Goal: Transaction & Acquisition: Purchase product/service

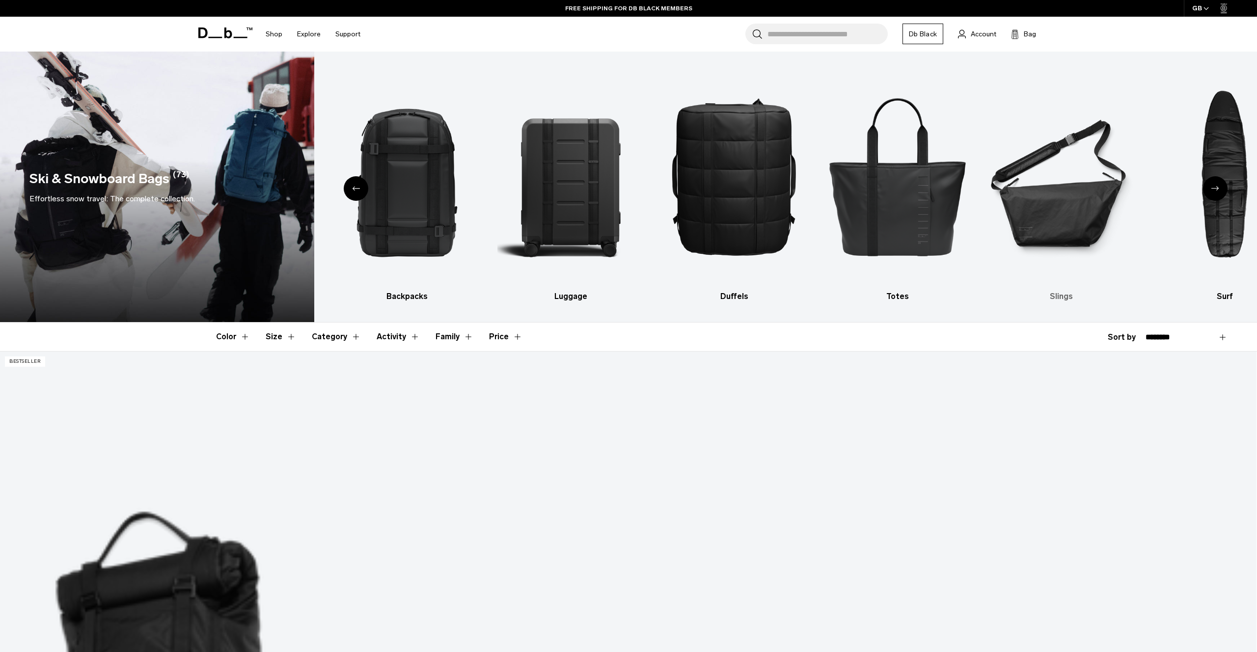
click at [1055, 208] on img "6 / 10" at bounding box center [1061, 175] width 146 height 219
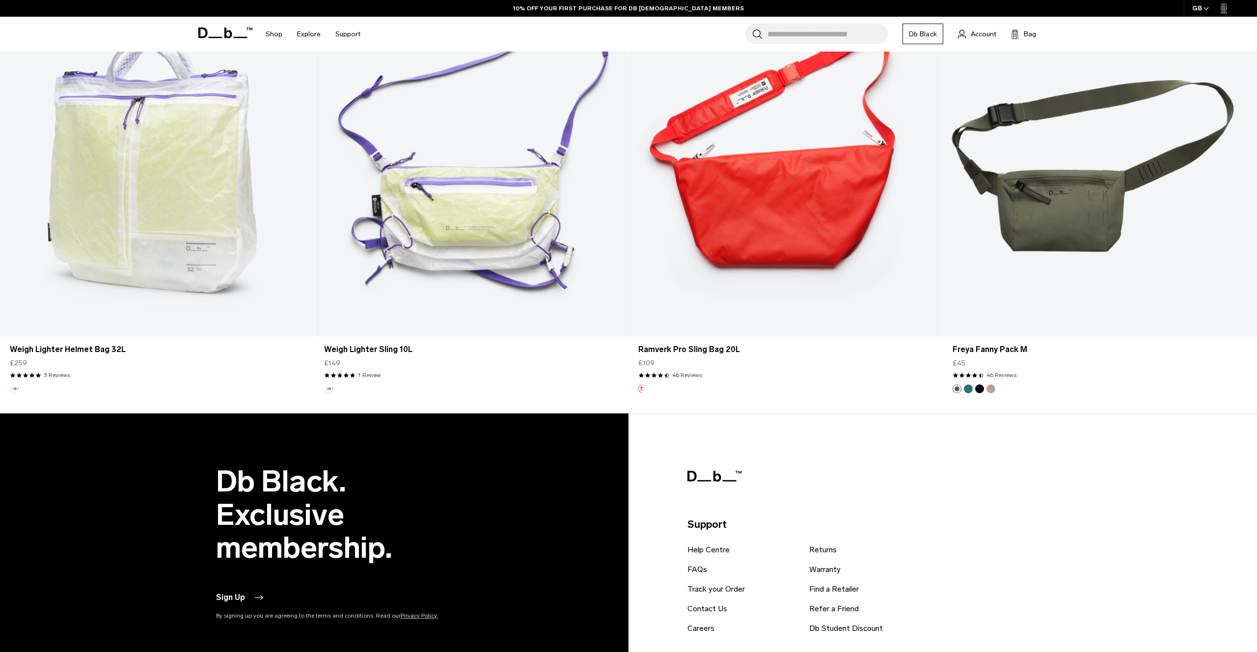
scroll to position [3328, 0]
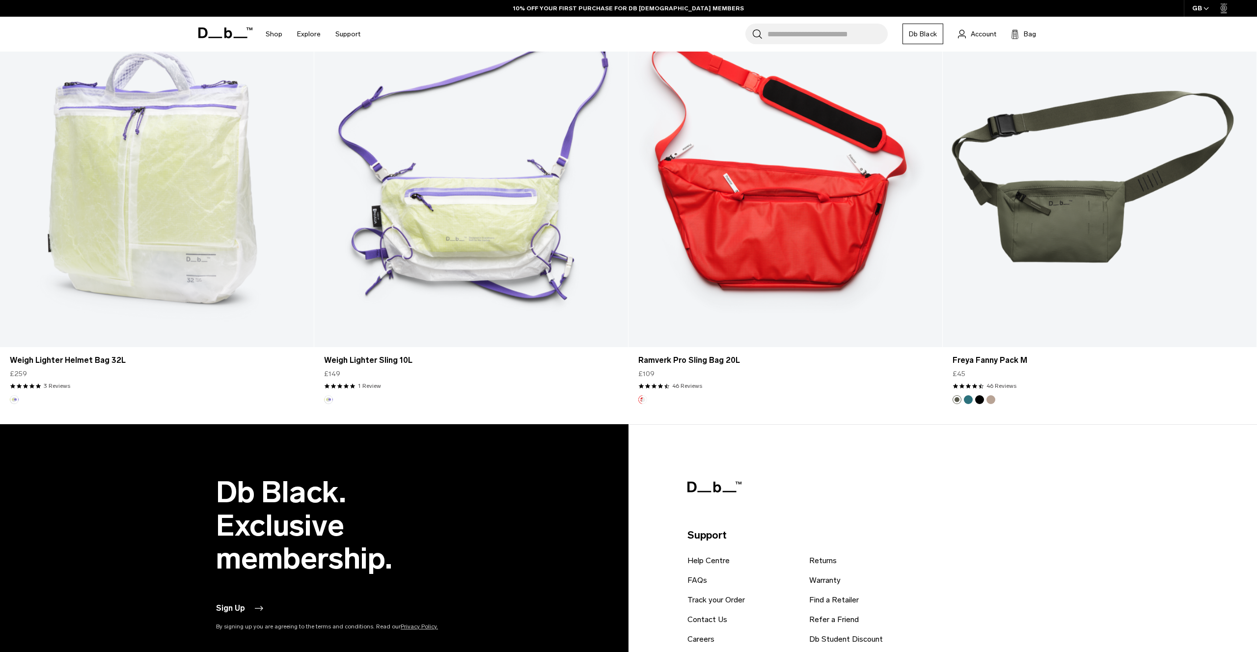
click at [765, 221] on link "Ramverk Pro Sling Bag 20L" at bounding box center [785, 173] width 314 height 348
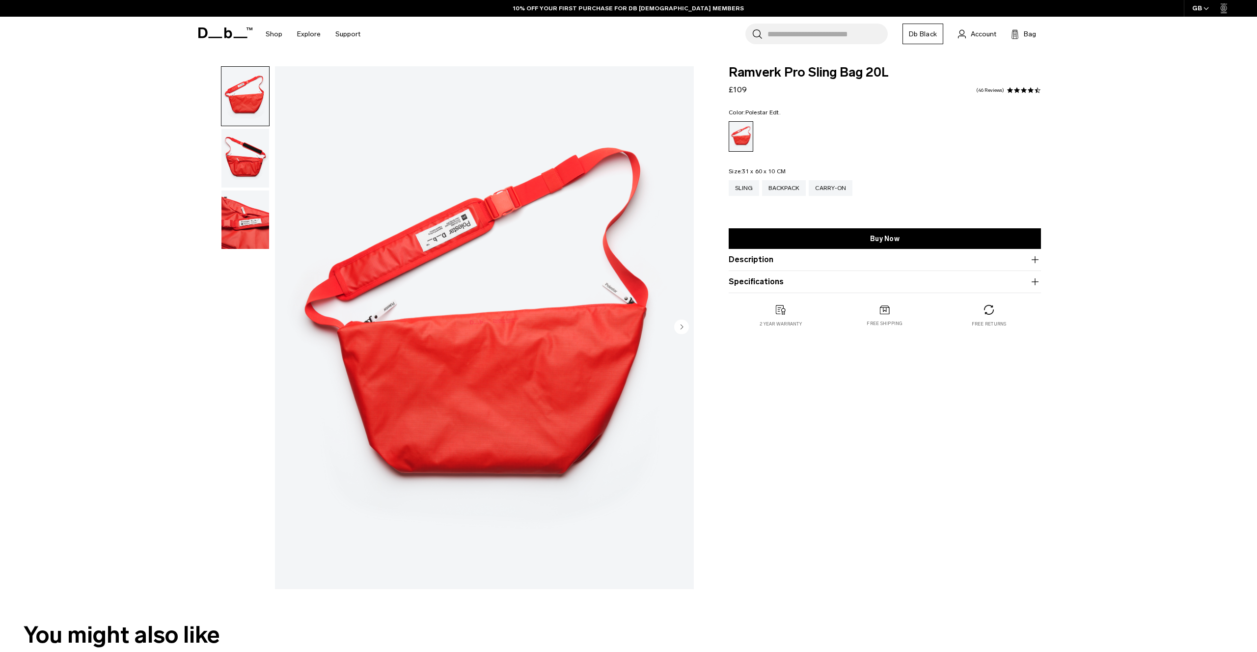
click at [254, 161] on img "button" at bounding box center [245, 158] width 48 height 59
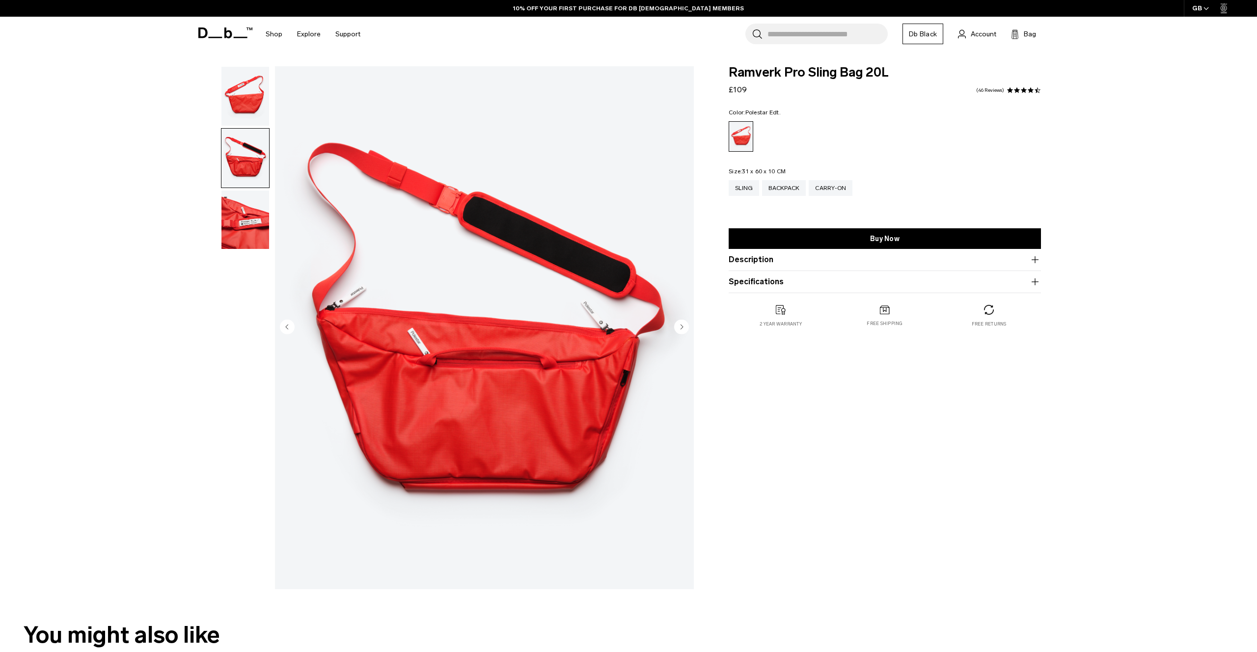
click at [241, 229] on img "button" at bounding box center [245, 219] width 48 height 59
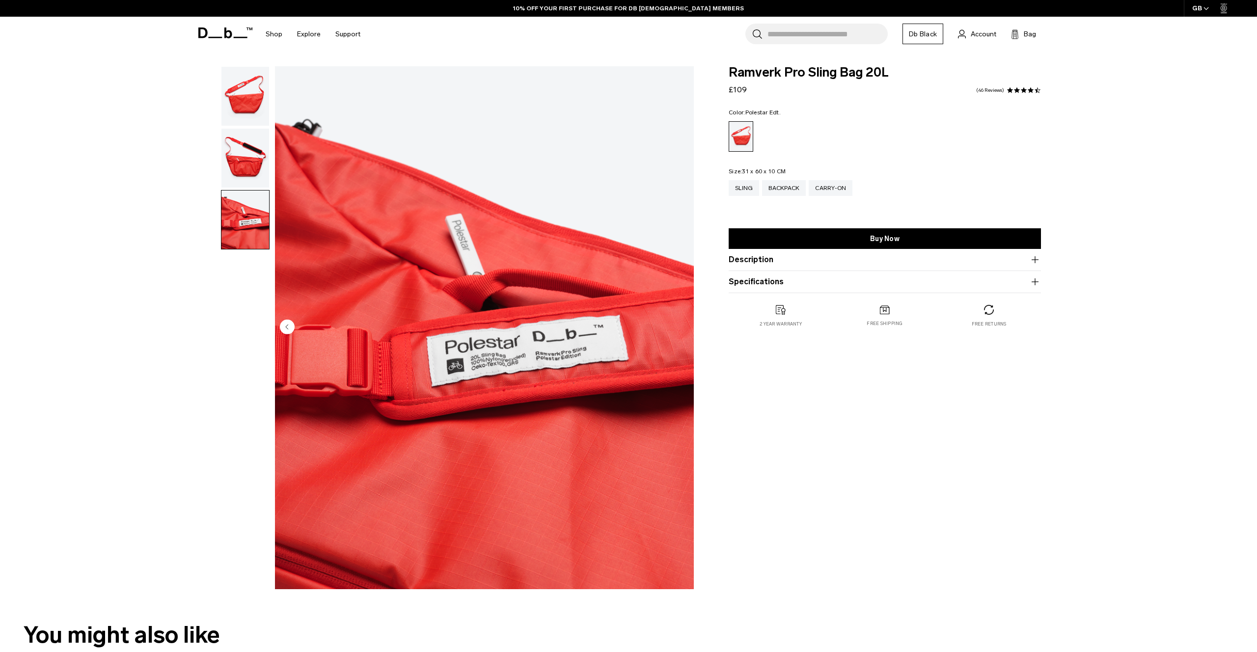
click at [247, 96] on img "button" at bounding box center [245, 96] width 48 height 59
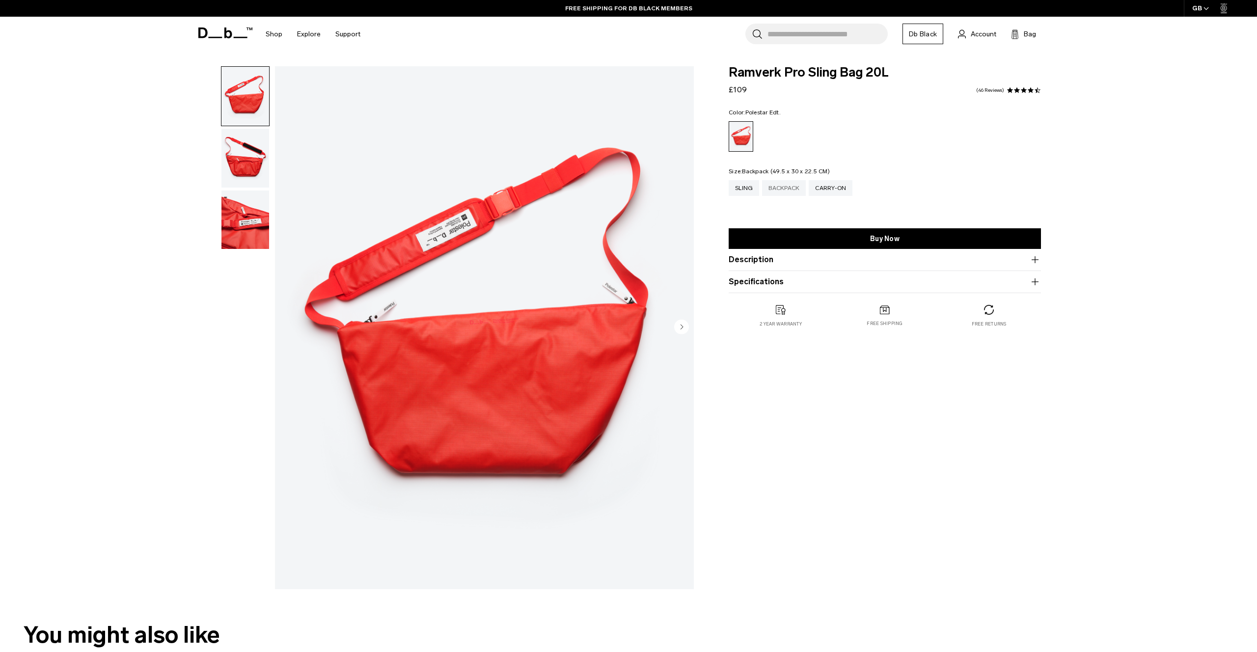
click at [789, 192] on div "Backpack" at bounding box center [784, 188] width 44 height 16
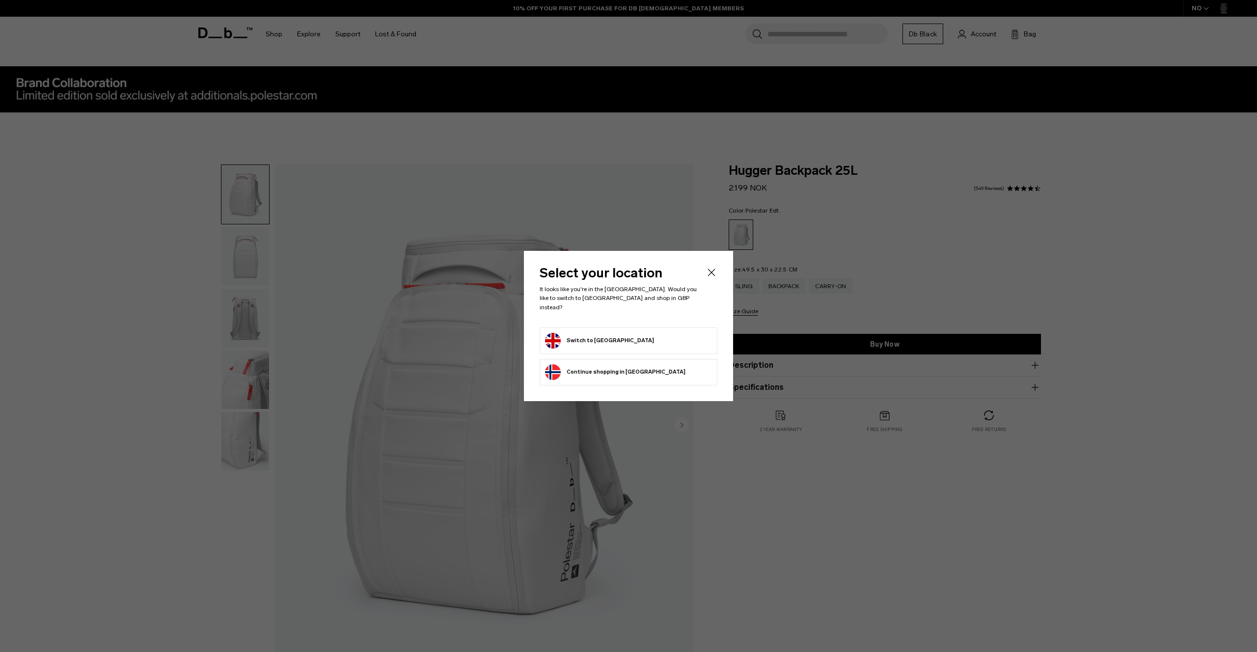
click at [658, 333] on form "Switch to United Kingdom" at bounding box center [628, 341] width 167 height 16
click at [654, 333] on form "Switch to United Kingdom" at bounding box center [628, 341] width 167 height 16
click at [610, 340] on button "Switch to United Kingdom" at bounding box center [599, 341] width 109 height 16
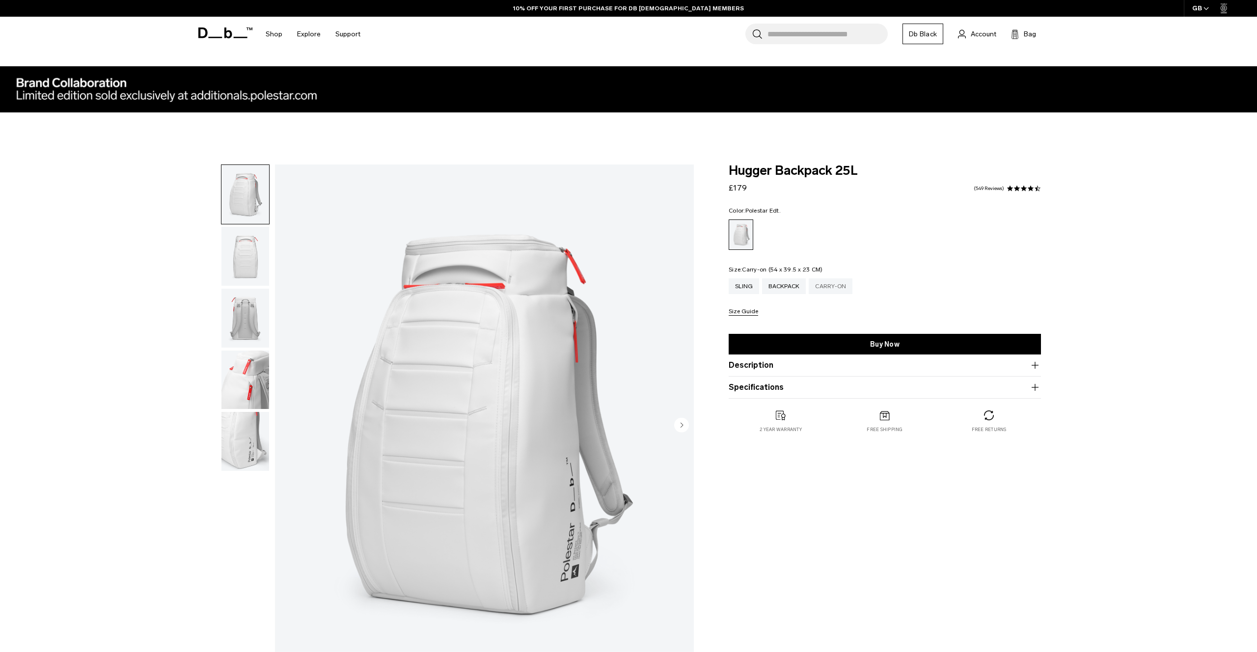
click at [829, 288] on div "Carry-on" at bounding box center [830, 286] width 44 height 16
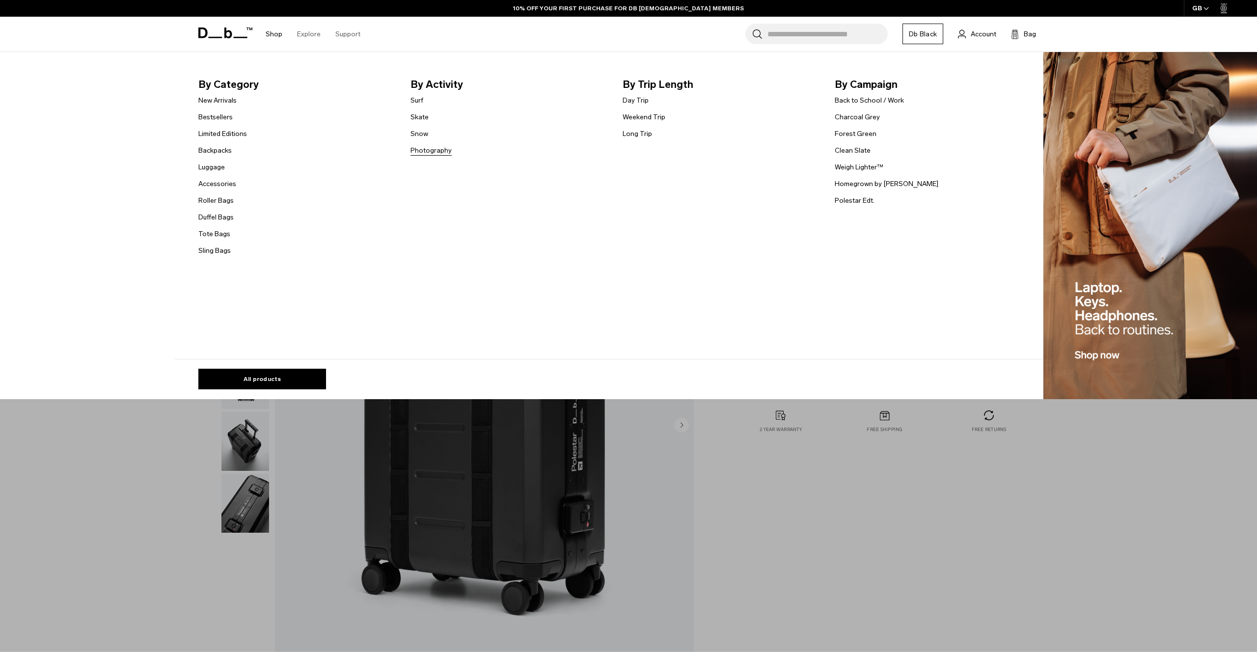
click at [437, 153] on link "Photography" at bounding box center [430, 150] width 41 height 10
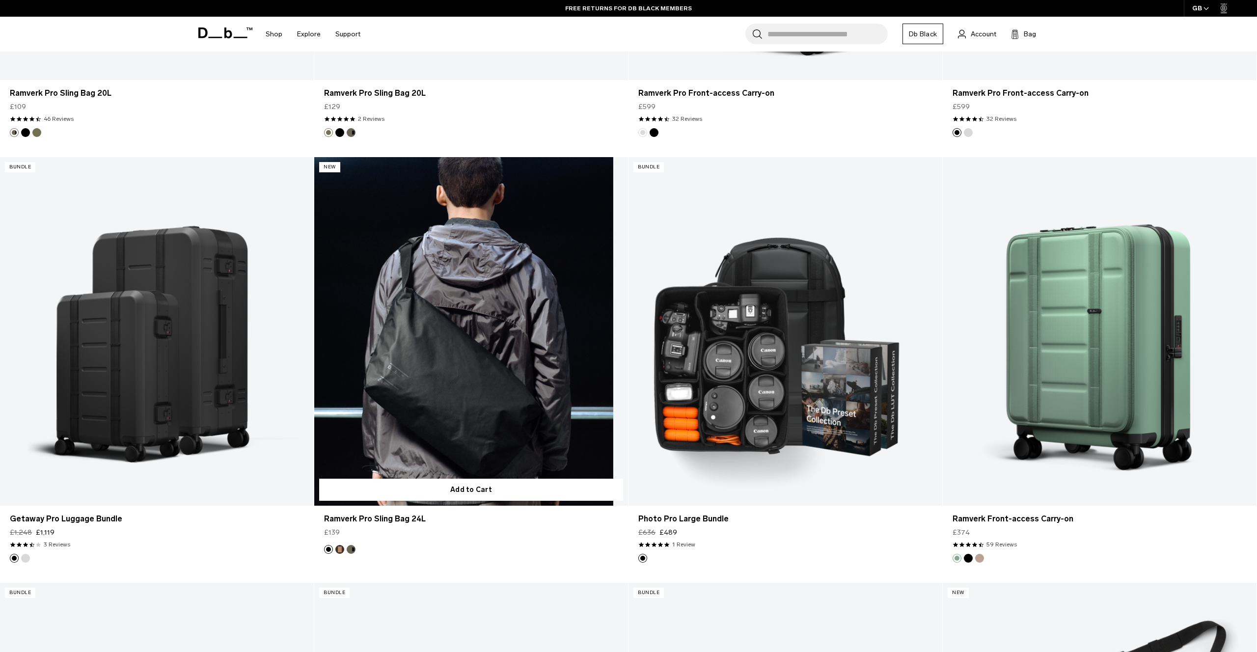
scroll to position [1470, 0]
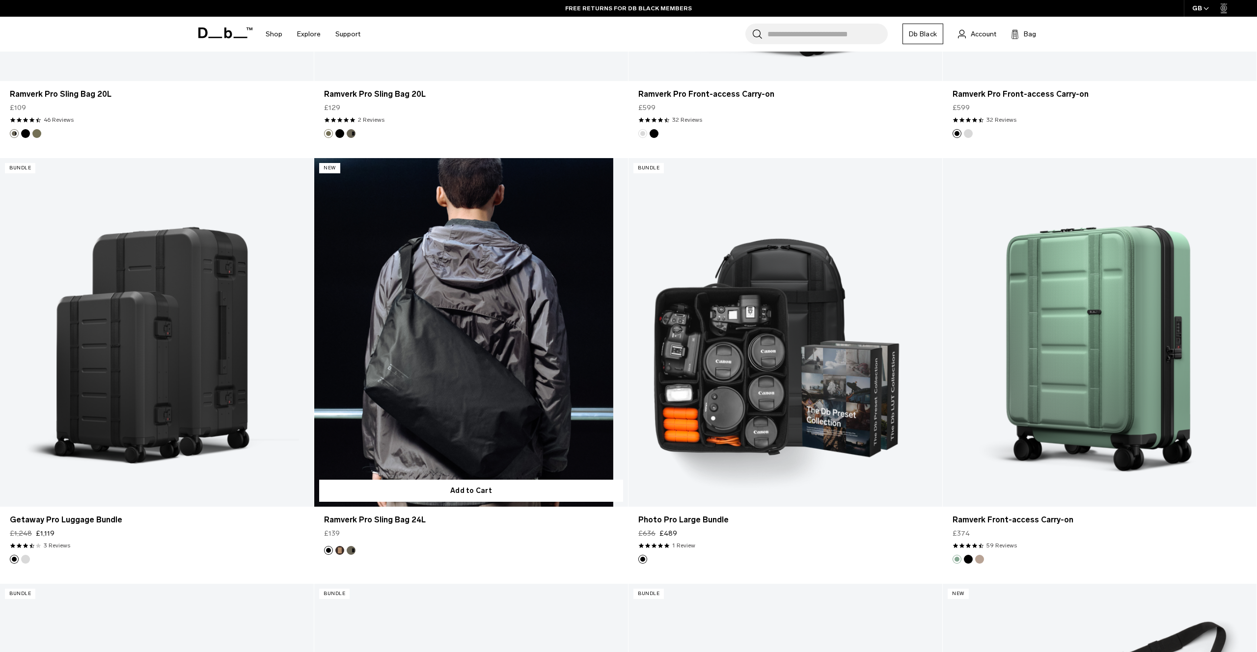
click at [477, 404] on link "Ramverk Pro Sling Bag 24L" at bounding box center [471, 332] width 314 height 348
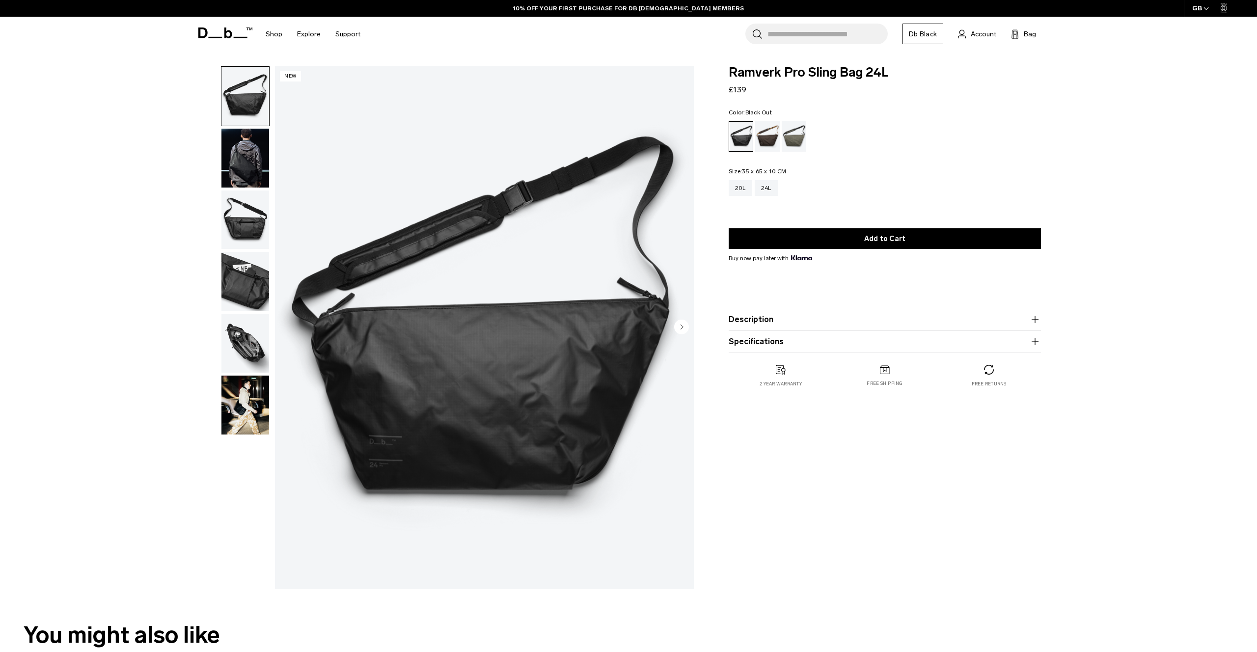
click at [243, 155] on img "button" at bounding box center [245, 158] width 48 height 59
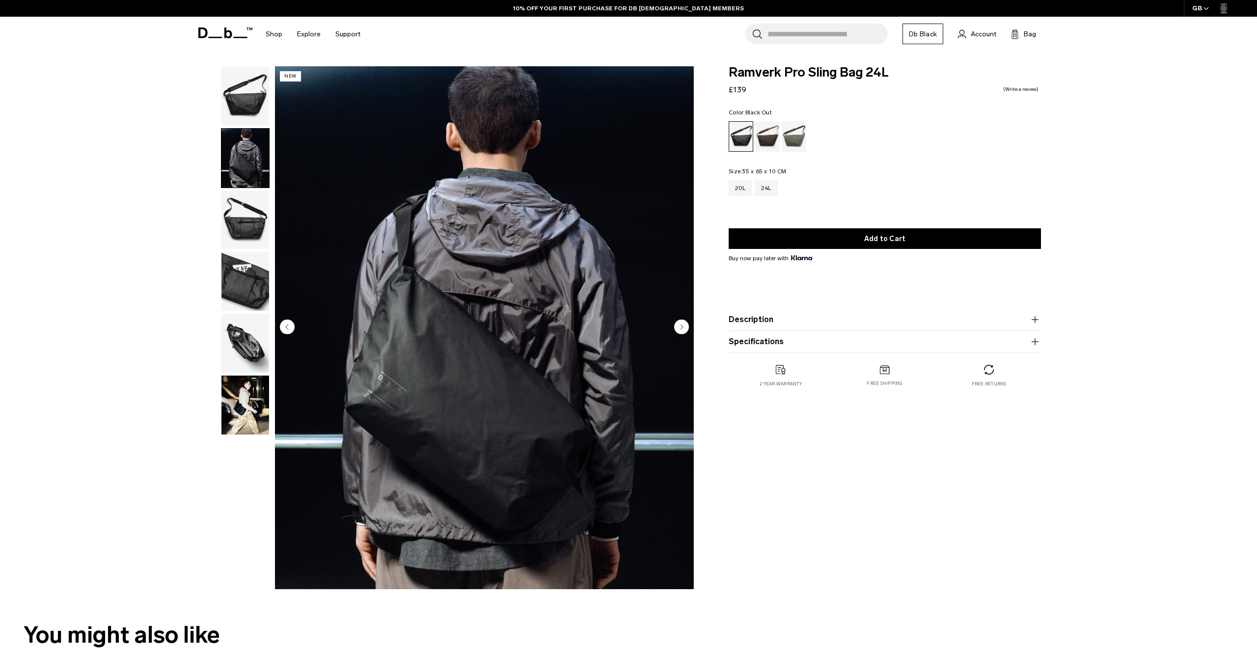
click at [245, 248] on img "button" at bounding box center [245, 219] width 48 height 59
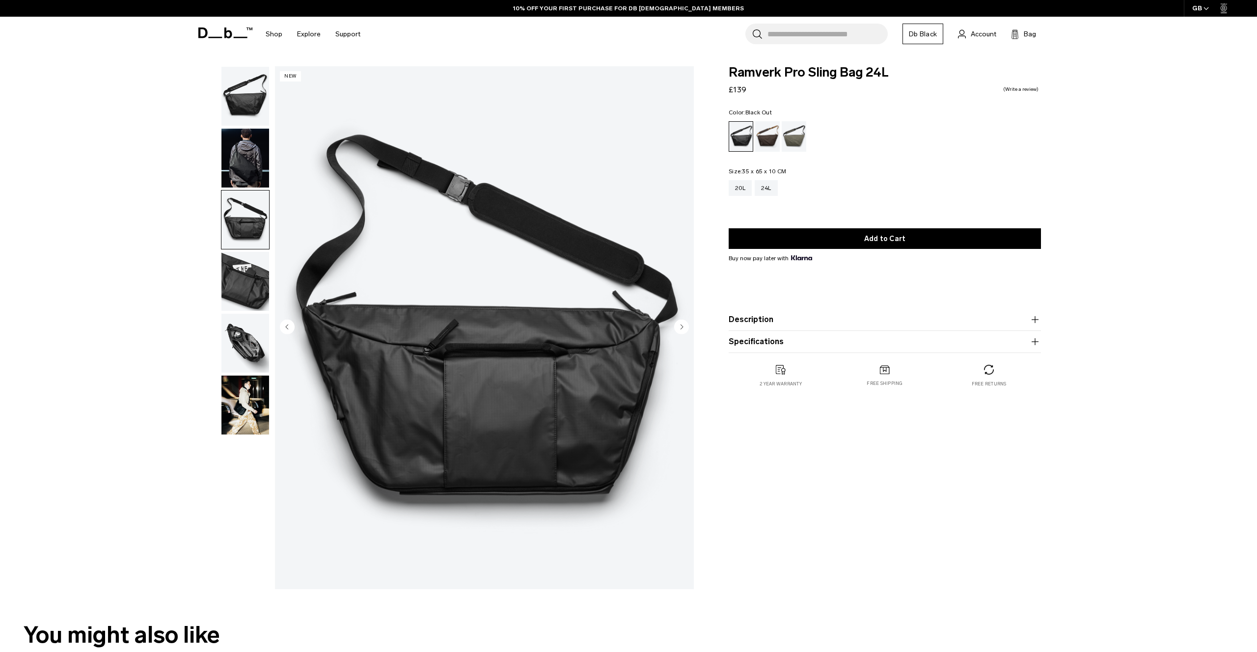
click at [232, 286] on img "button" at bounding box center [245, 281] width 48 height 59
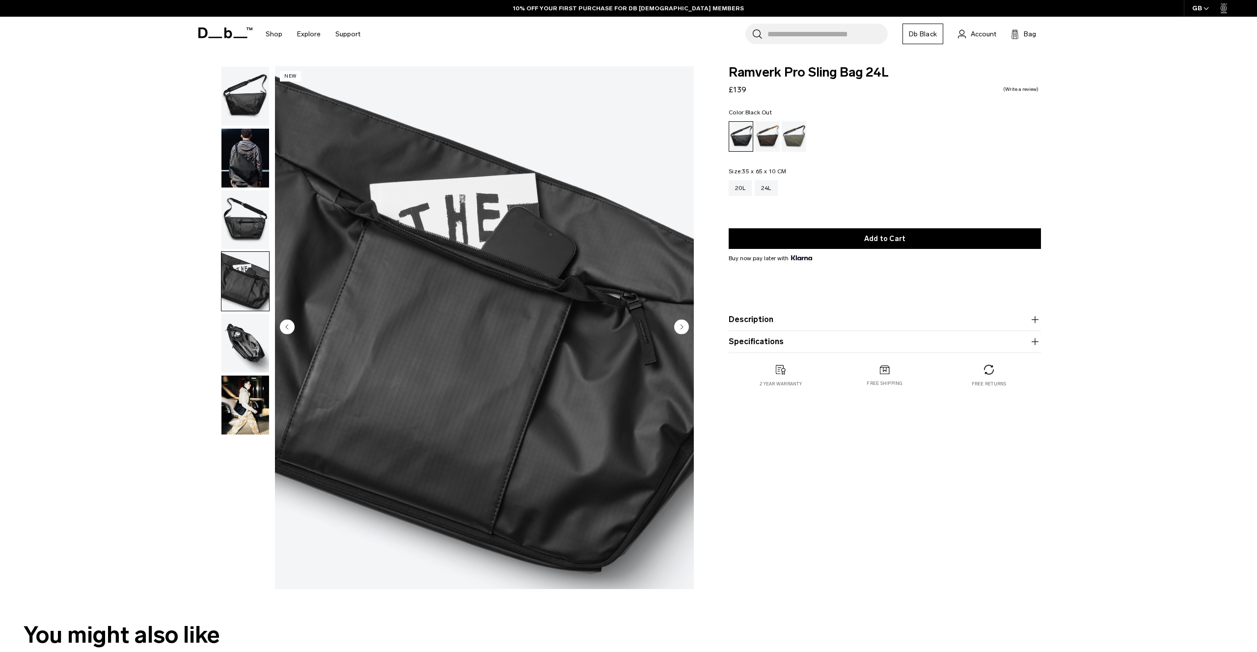
click at [240, 361] on img "button" at bounding box center [245, 343] width 48 height 59
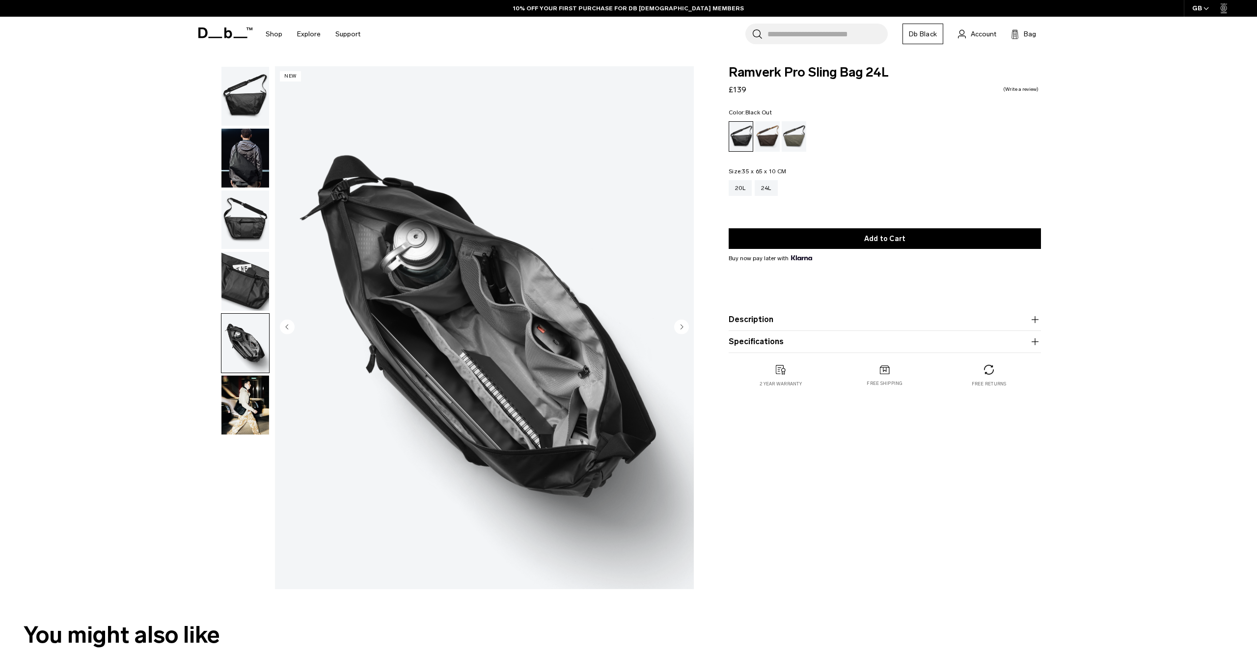
click at [241, 422] on img "button" at bounding box center [245, 404] width 48 height 59
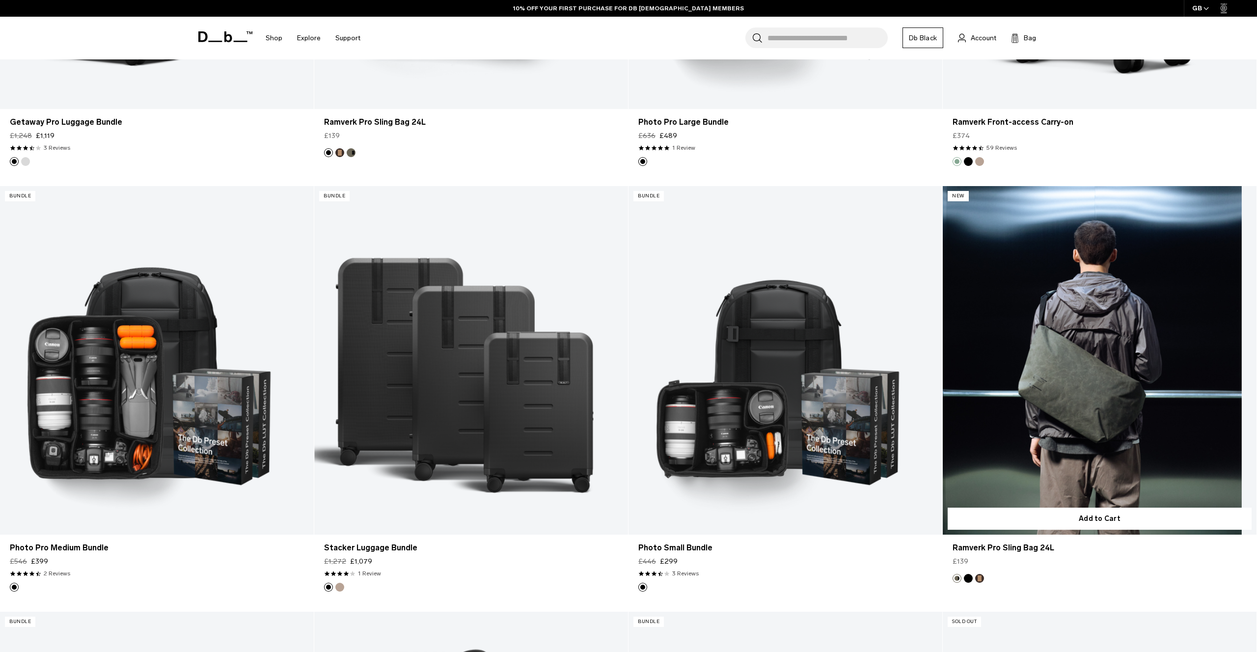
scroll to position [1875, 0]
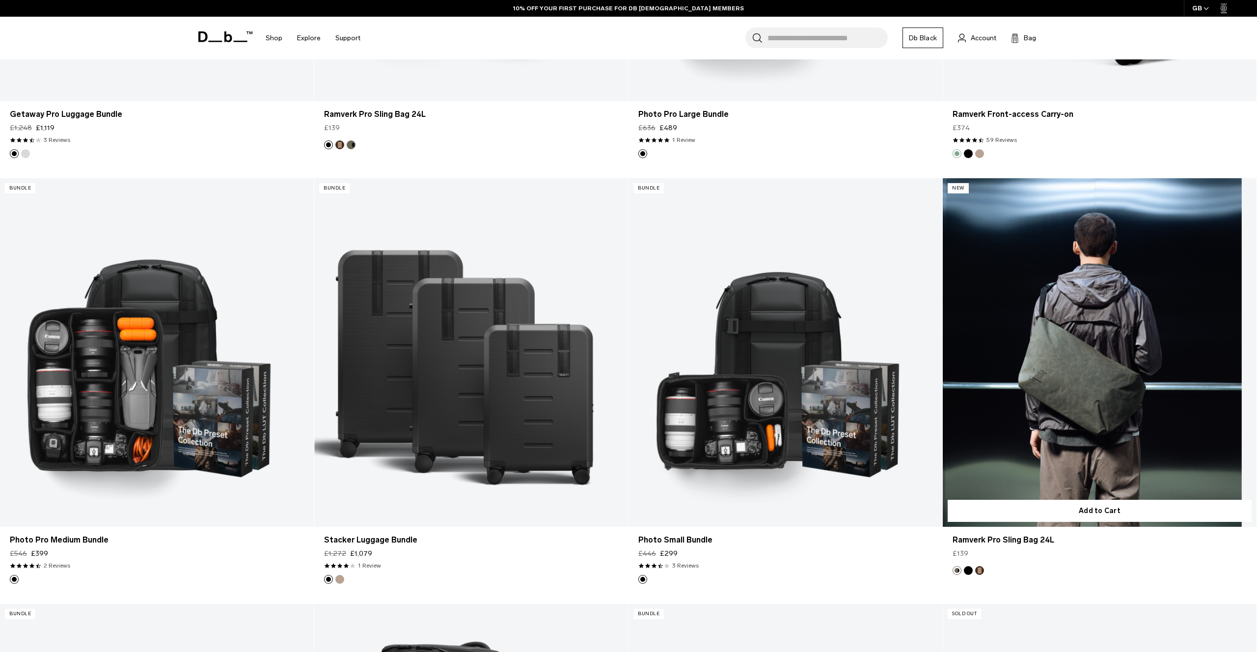
click at [1040, 358] on link "Ramverk Pro Sling Bag 24L" at bounding box center [1099, 352] width 314 height 348
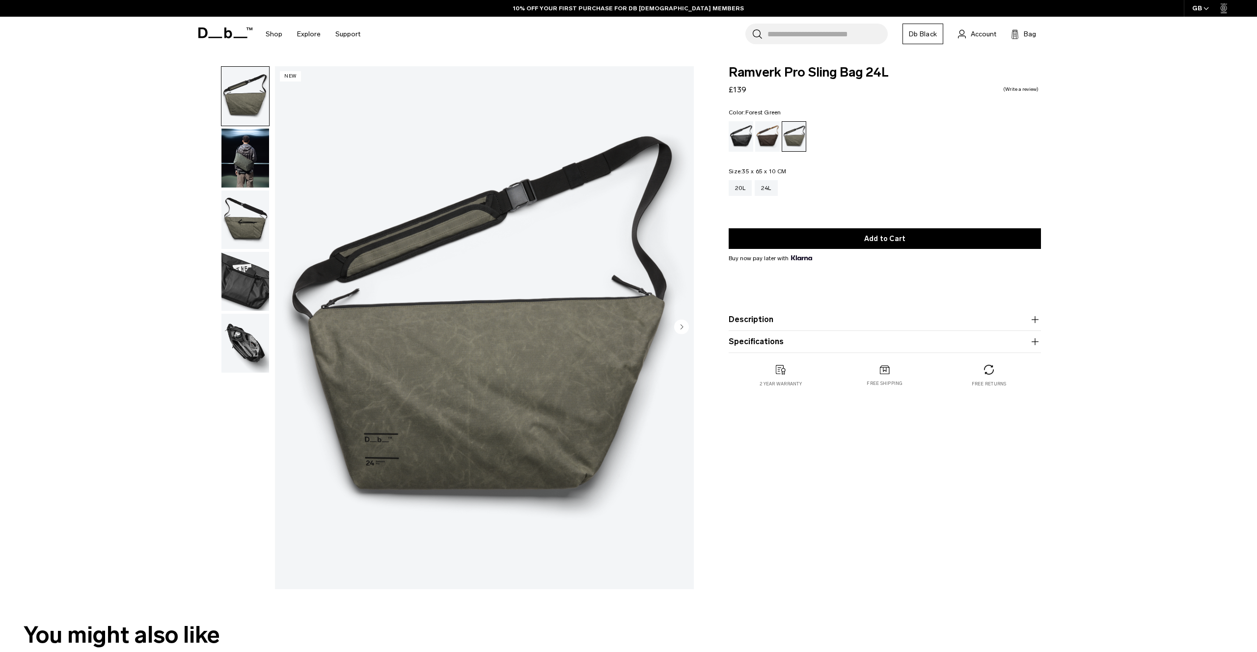
click at [238, 218] on img "button" at bounding box center [245, 219] width 48 height 59
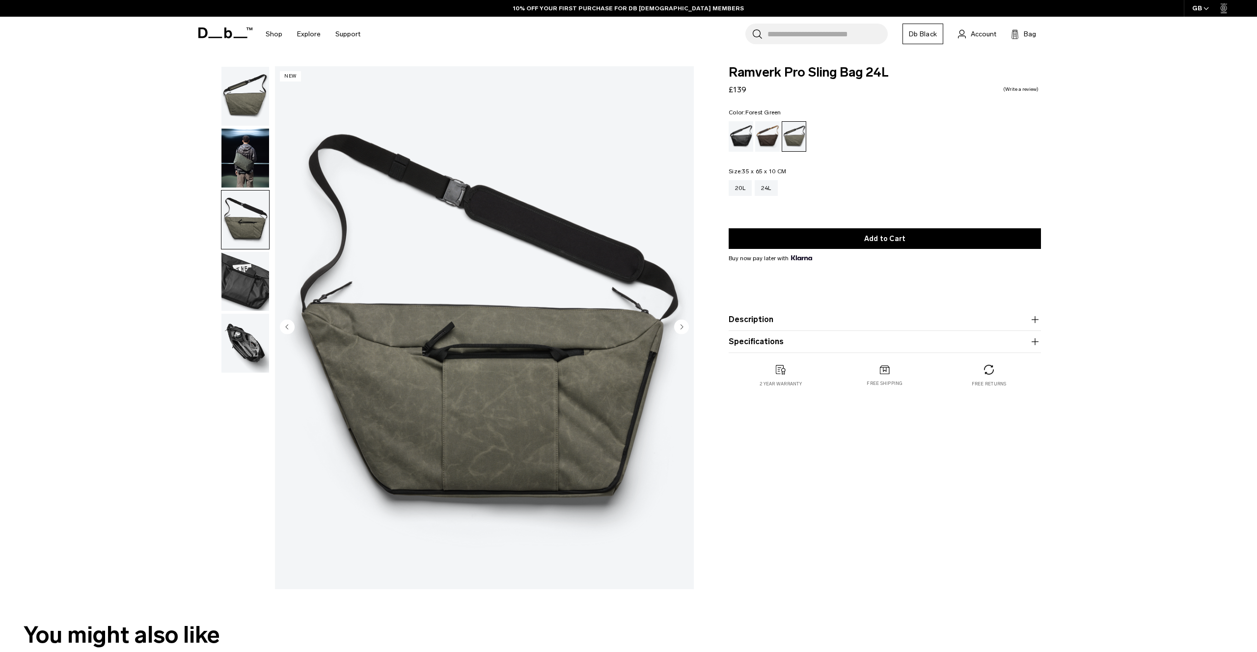
click at [242, 173] on img "button" at bounding box center [245, 158] width 48 height 59
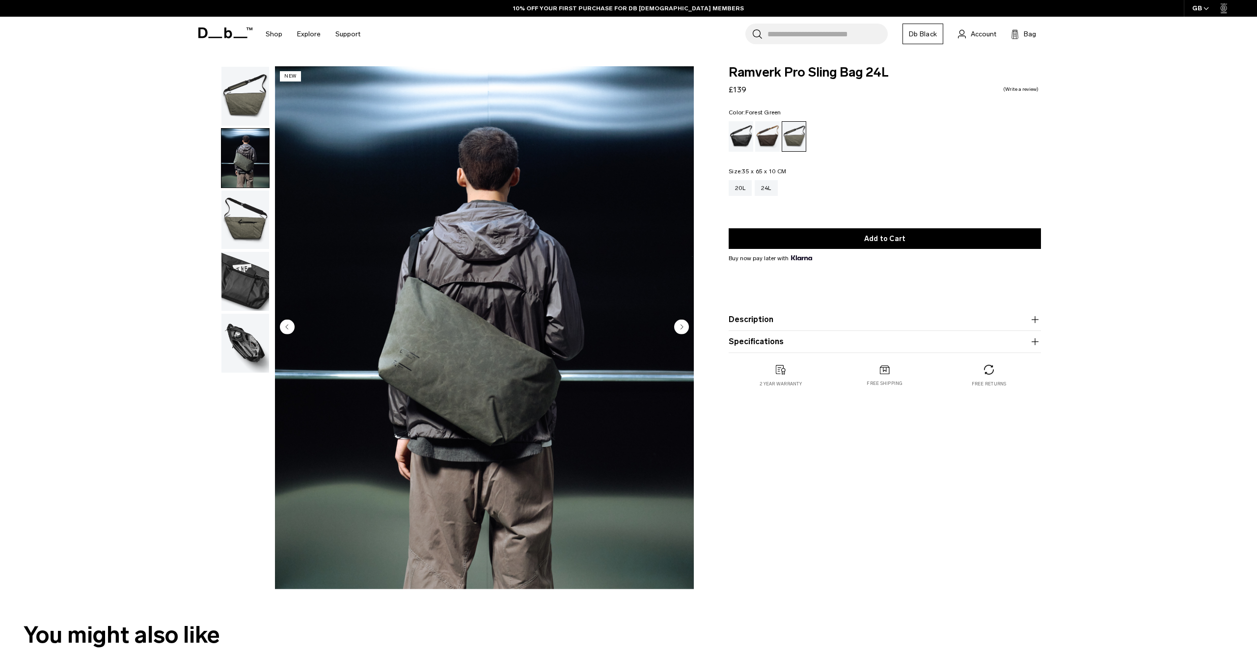
click at [241, 372] on div at bounding box center [242, 327] width 53 height 523
click at [241, 349] on img "button" at bounding box center [245, 343] width 48 height 59
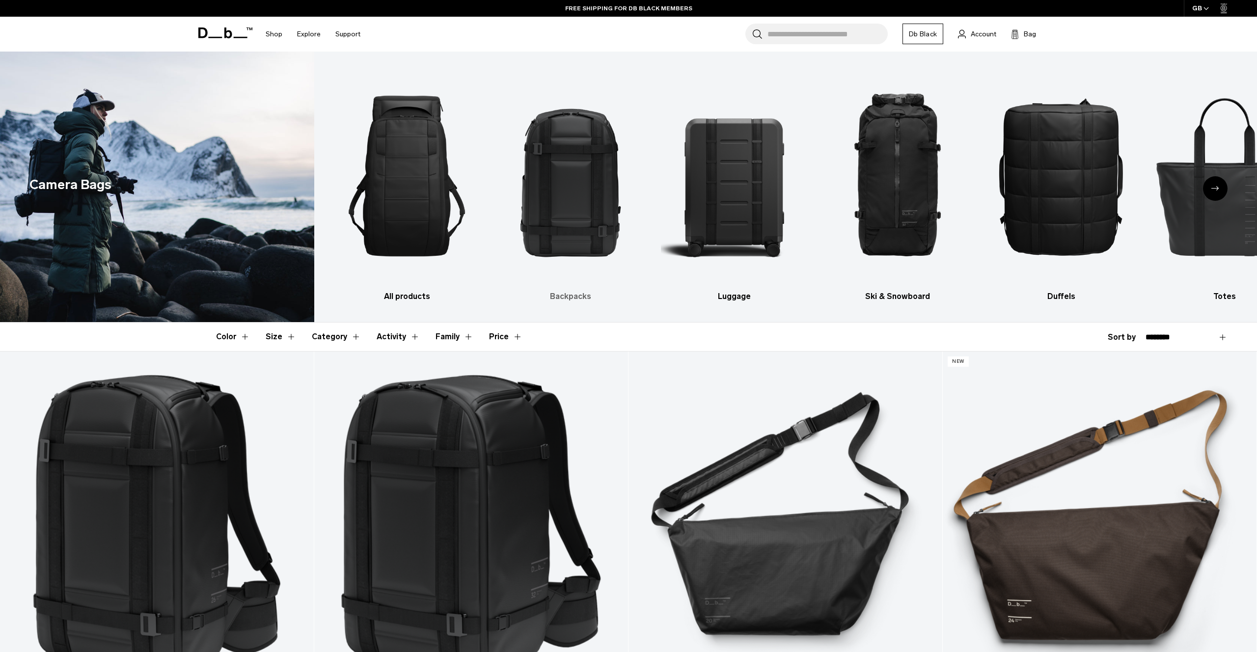
click at [570, 200] on img "2 / 10" at bounding box center [570, 175] width 146 height 219
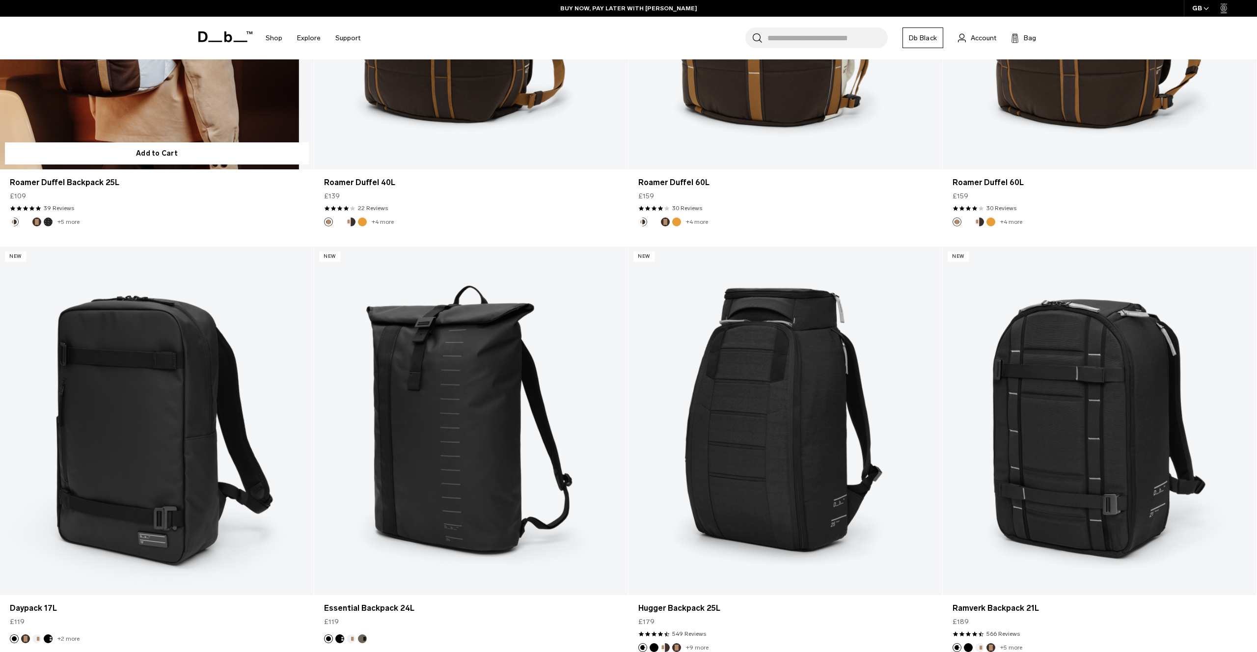
scroll to position [1559, 0]
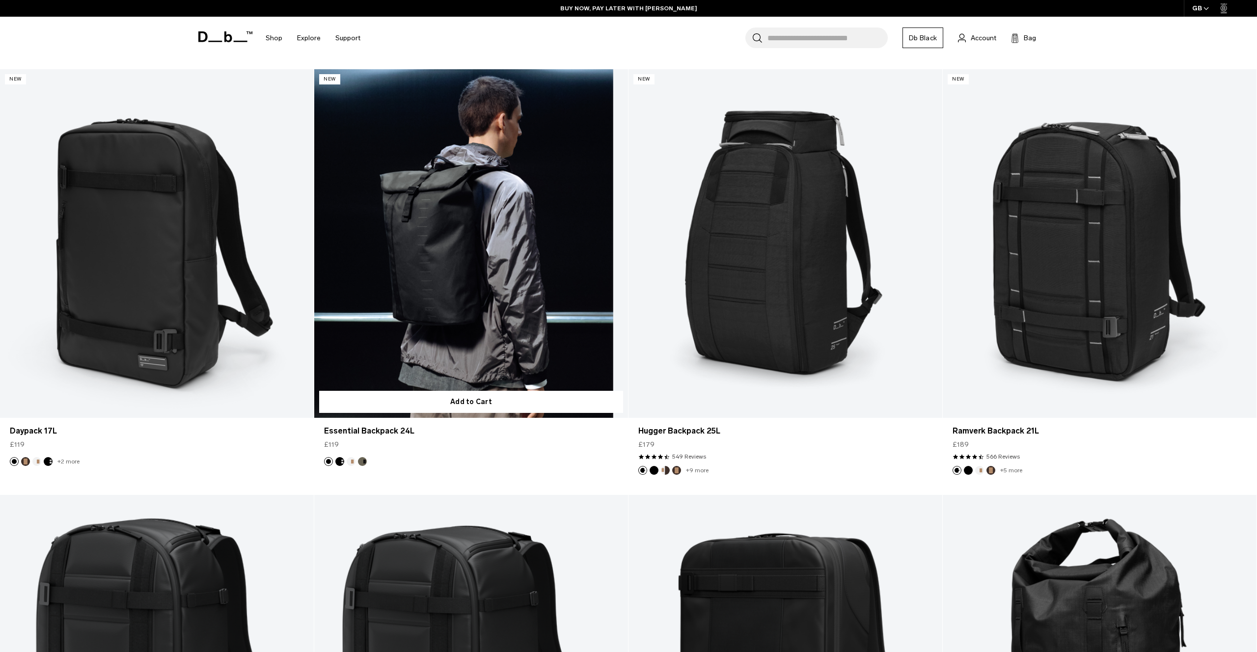
click at [531, 462] on footer at bounding box center [471, 461] width 314 height 9
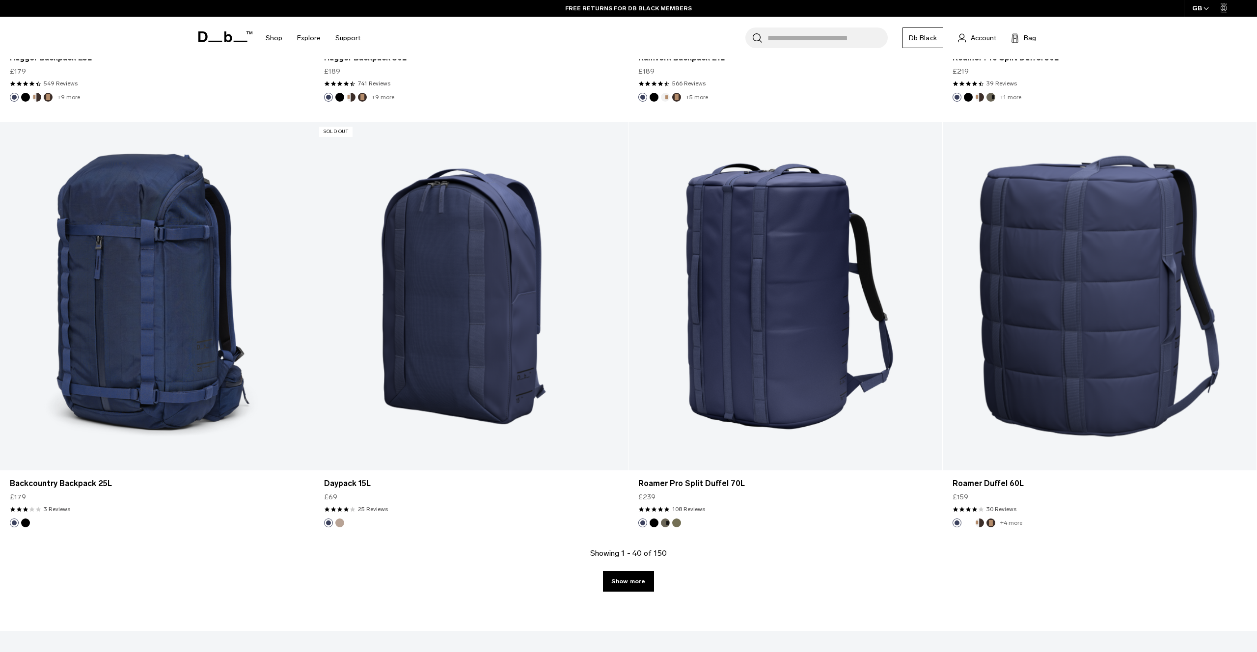
scroll to position [4190, 0]
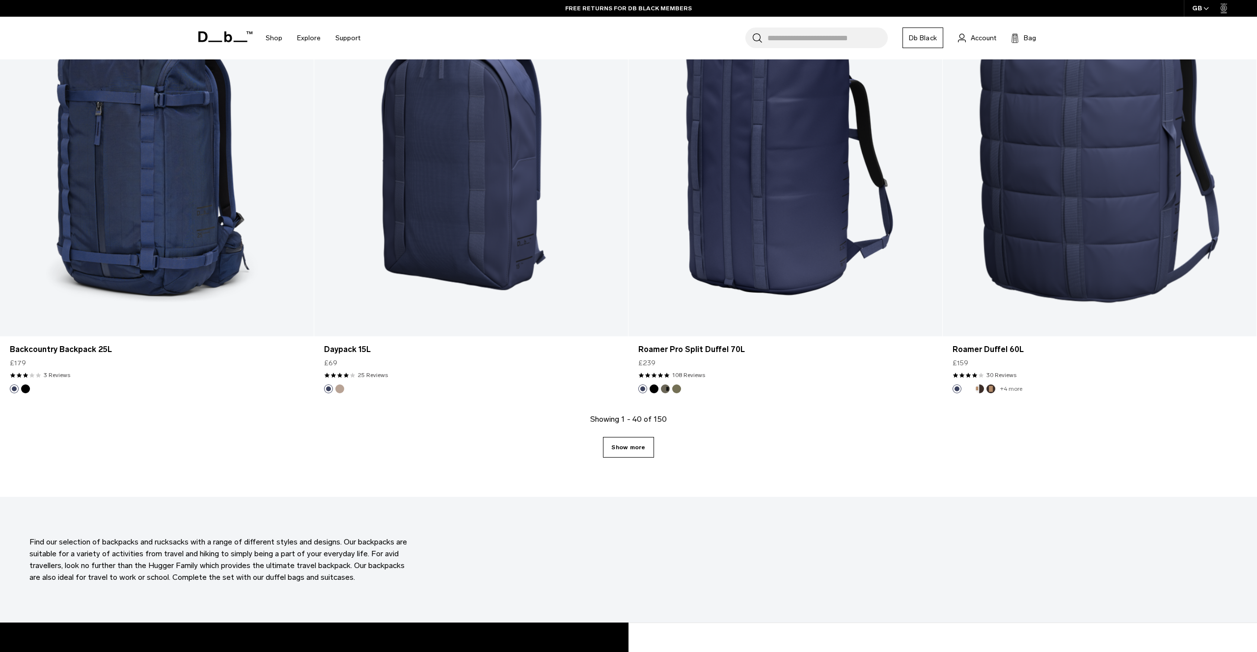
click at [628, 449] on link "Show more" at bounding box center [628, 447] width 51 height 21
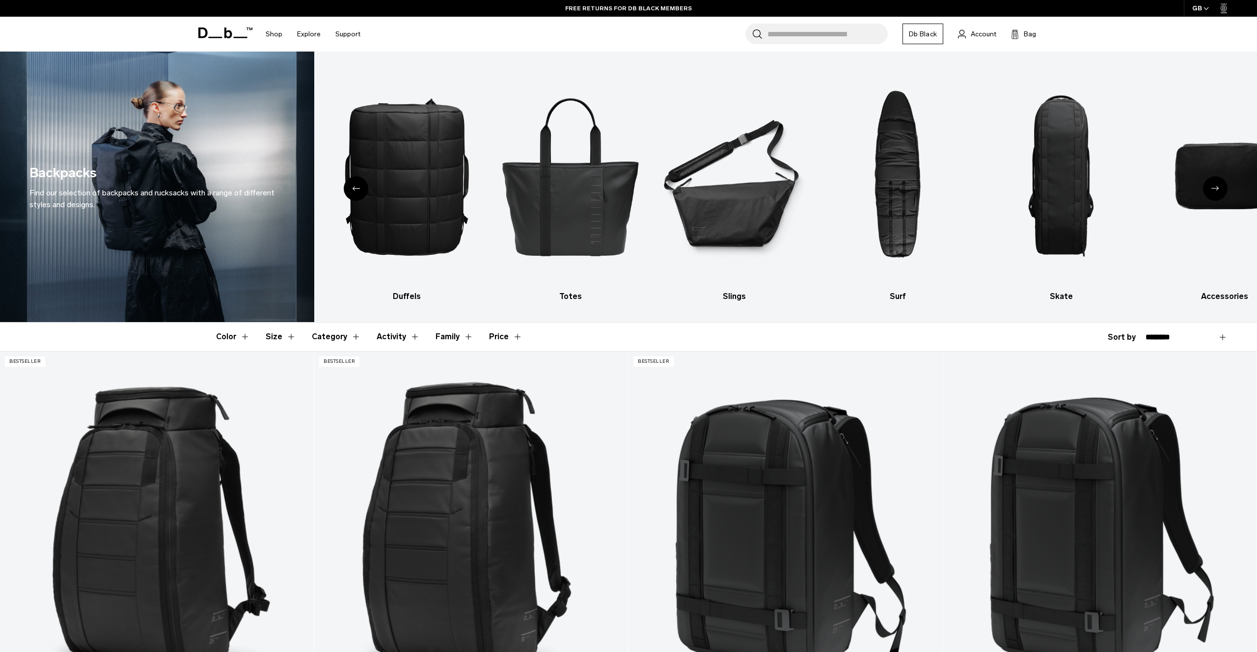
click at [281, 338] on button "Size" at bounding box center [281, 336] width 30 height 28
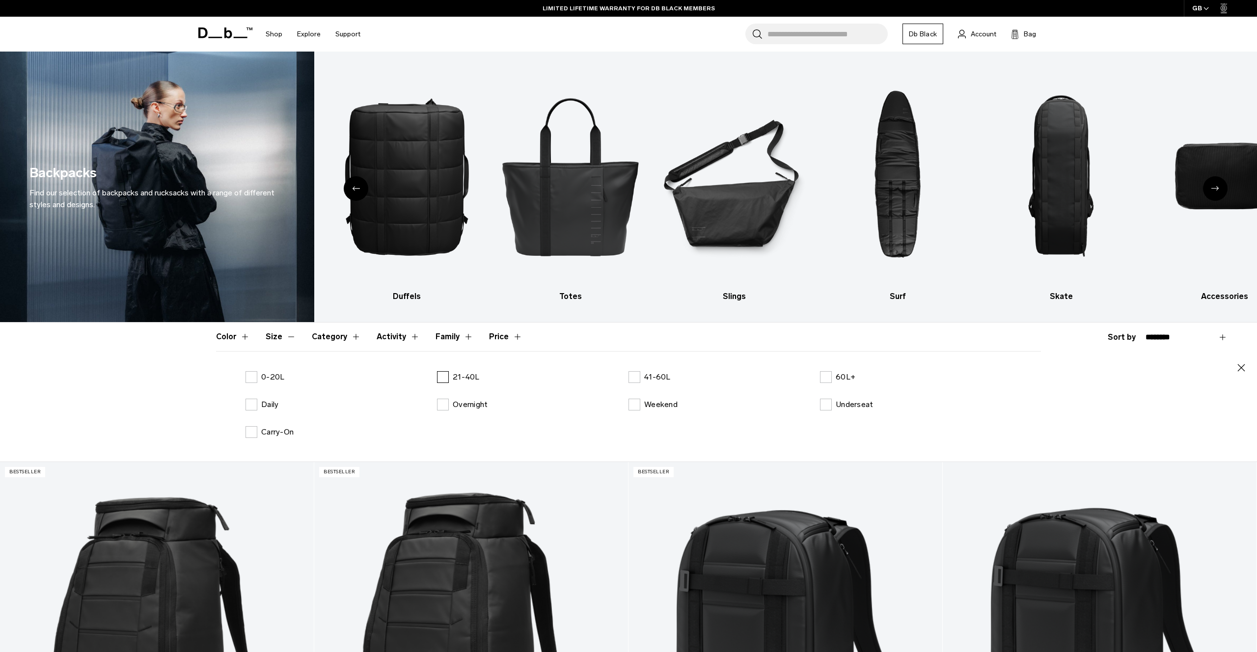
click at [442, 377] on label "21-40L" at bounding box center [458, 377] width 43 height 12
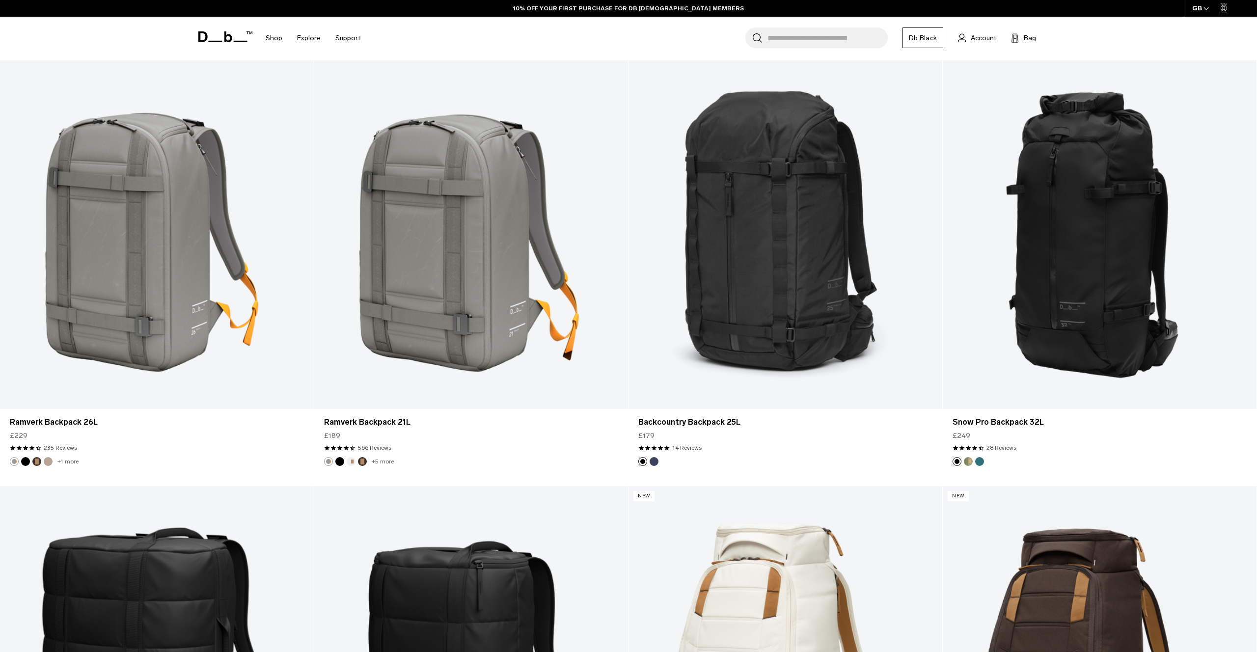
scroll to position [3843, 0]
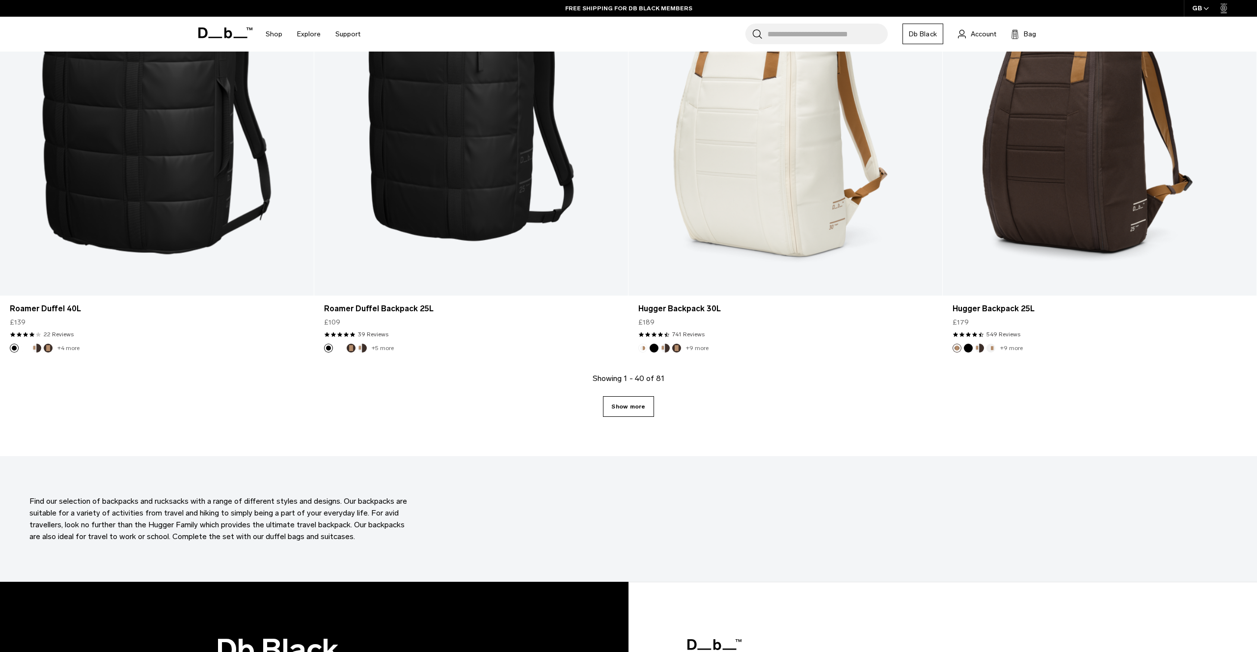
click at [634, 415] on link "Show more" at bounding box center [628, 406] width 51 height 21
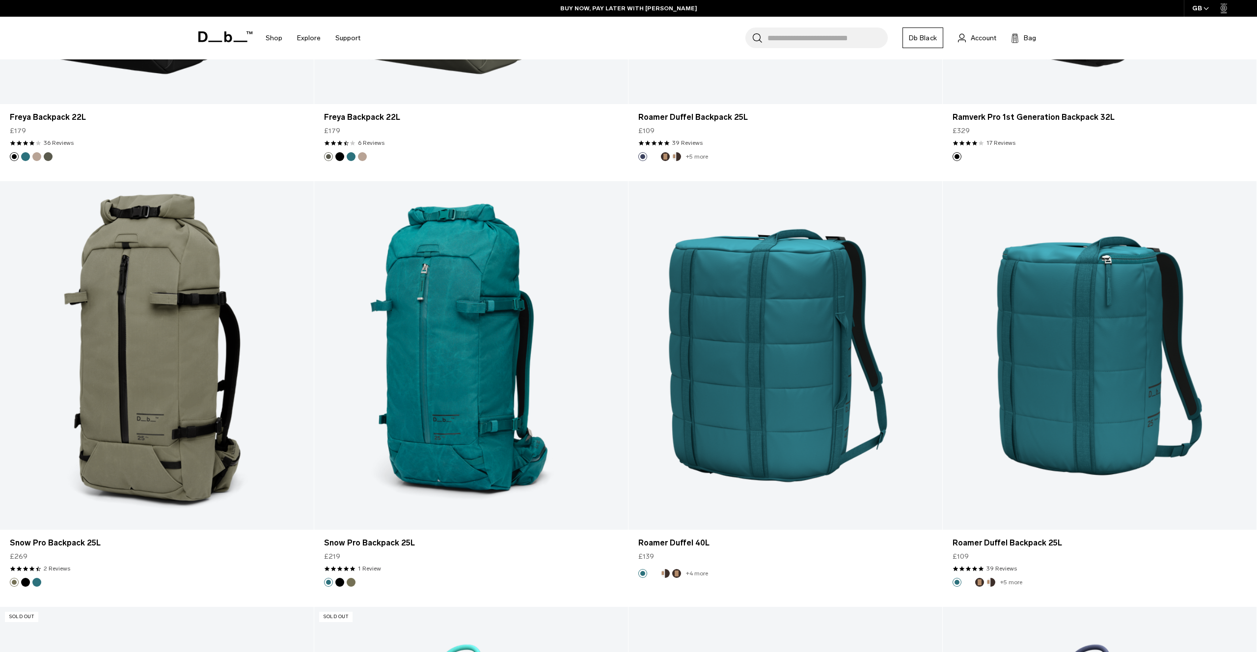
scroll to position [7887, 0]
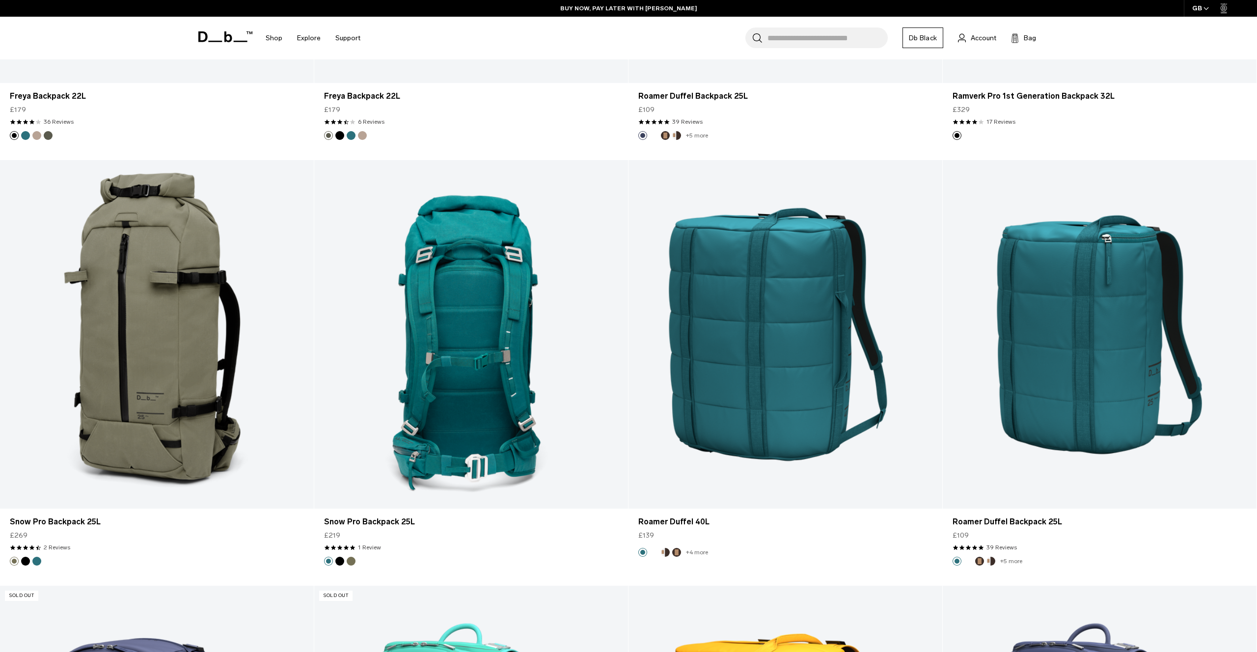
click at [598, 228] on link "Snow Pro Backpack 25L" at bounding box center [471, 334] width 314 height 348
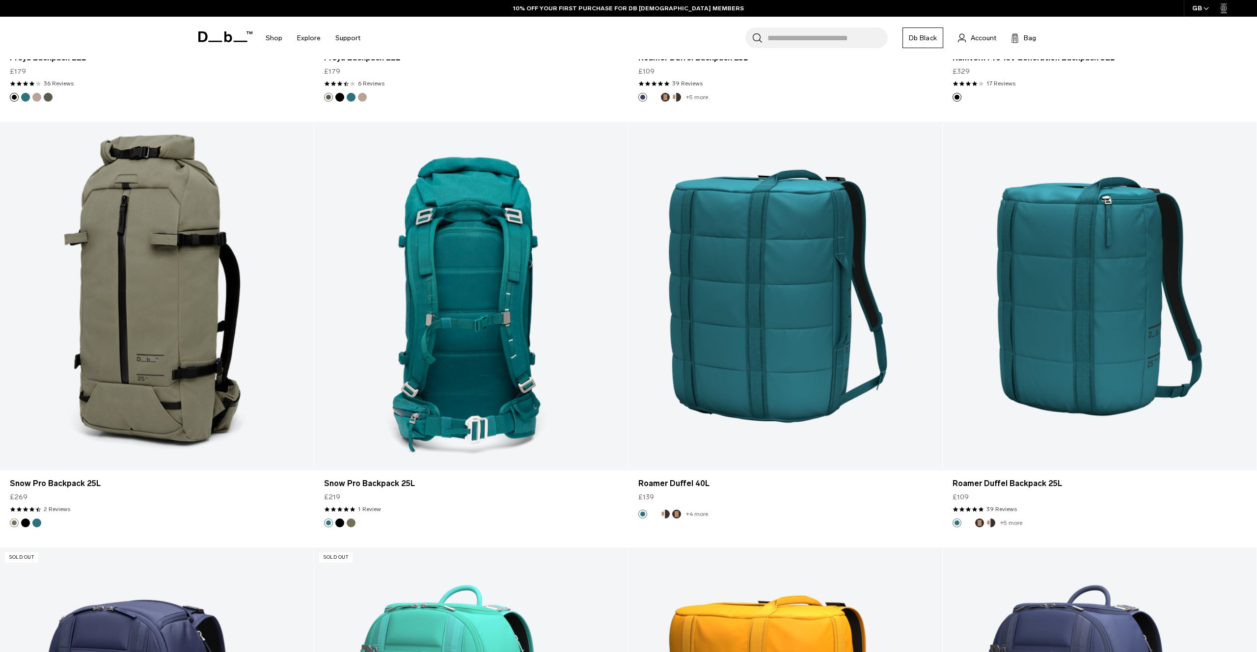
scroll to position [7951, 0]
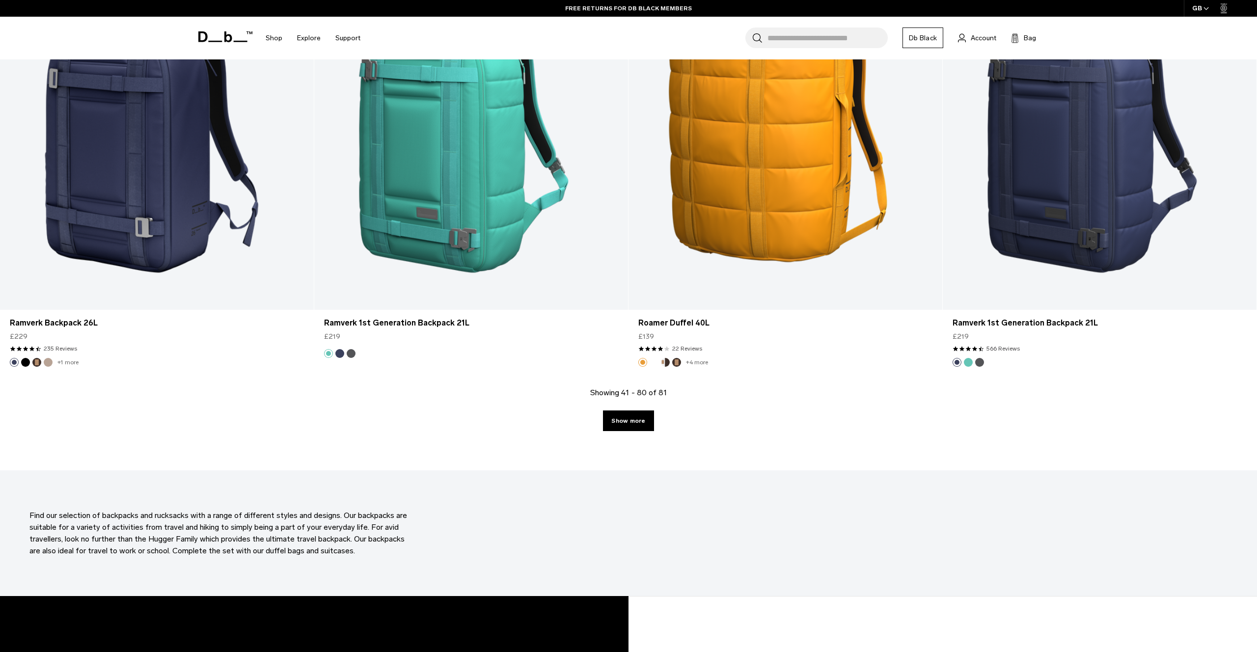
scroll to position [4293, 0]
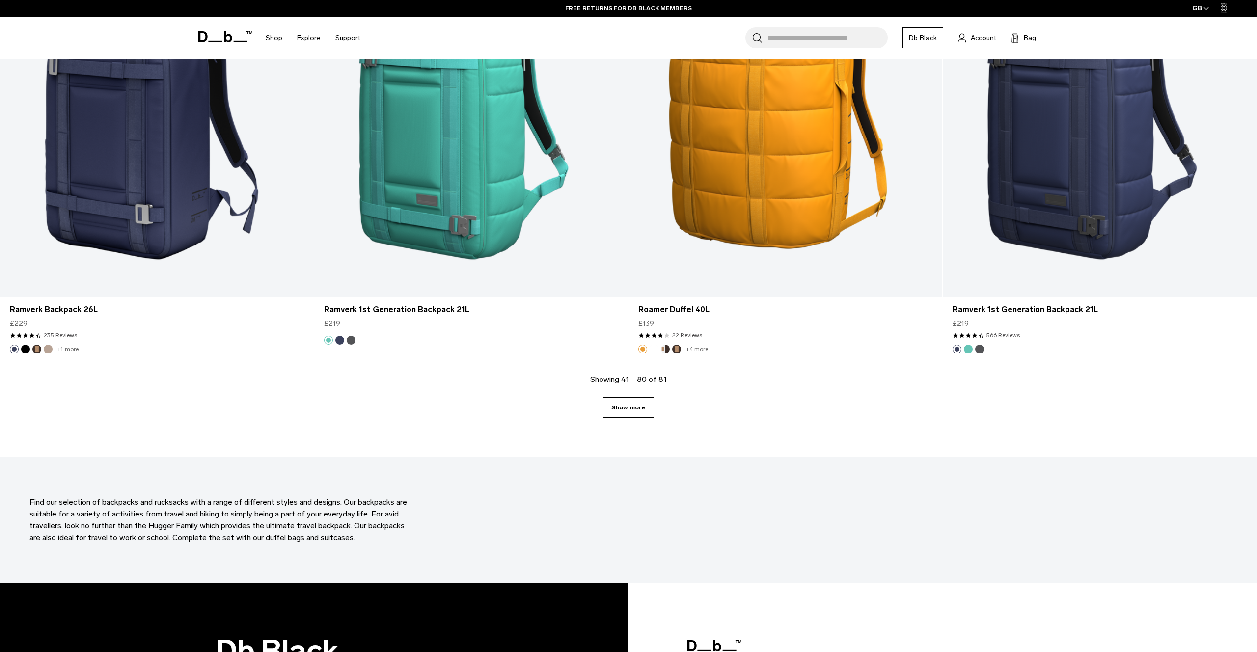
click at [627, 401] on link "Show more" at bounding box center [628, 407] width 51 height 21
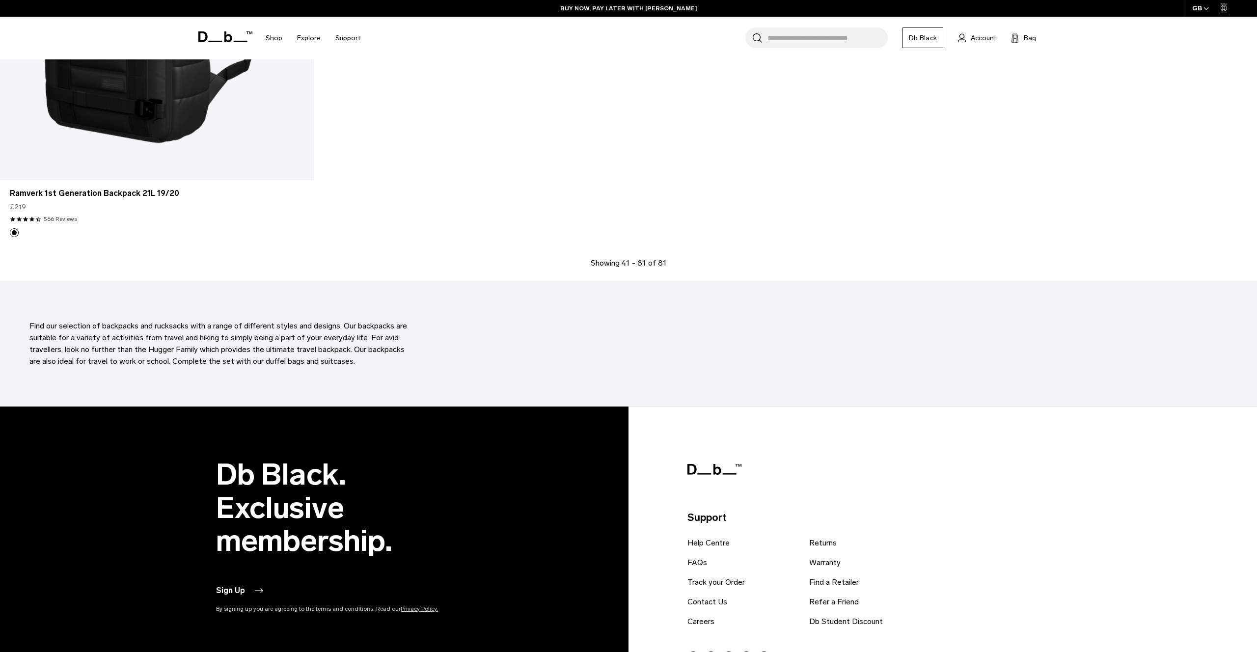
scroll to position [4799, 0]
